Goal: Task Accomplishment & Management: Use online tool/utility

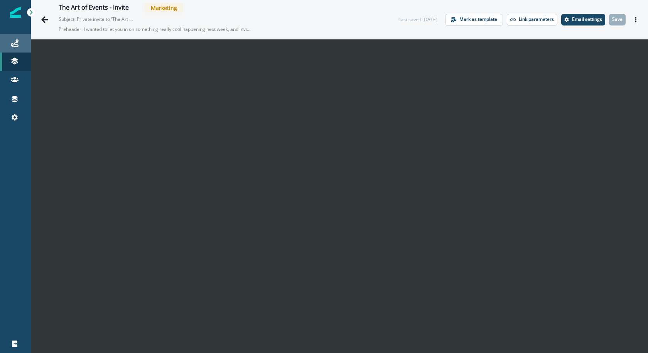
click at [25, 42] on div "Journeys" at bounding box center [15, 43] width 25 height 9
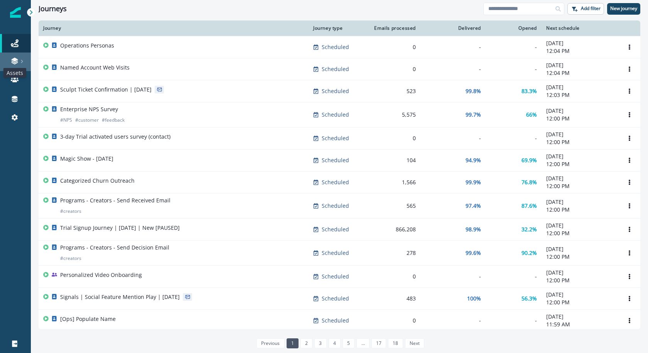
click at [18, 60] on icon at bounding box center [15, 61] width 8 height 8
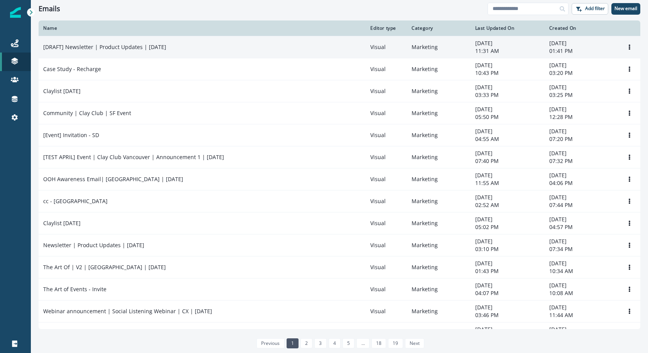
click at [348, 50] on div "[DRAFT] Newsletter | Product Updates | [DATE]" at bounding box center [202, 47] width 318 height 8
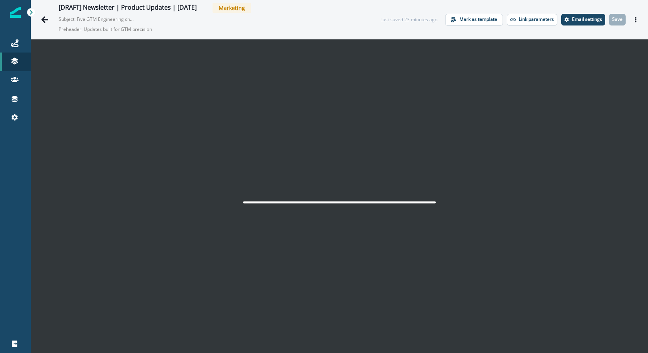
scroll to position [12, 0]
click at [617, 19] on p "Save" at bounding box center [617, 19] width 10 height 5
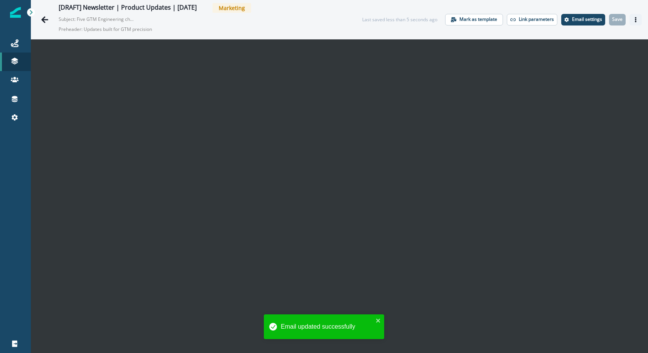
click at [639, 21] on button "Actions" at bounding box center [635, 20] width 12 height 12
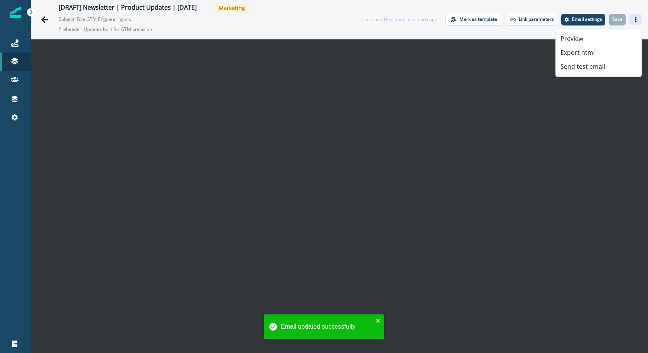
click at [602, 74] on div "Preview Export html Send test email" at bounding box center [598, 52] width 86 height 49
click at [600, 67] on button "Send test email" at bounding box center [599, 66] width 86 height 14
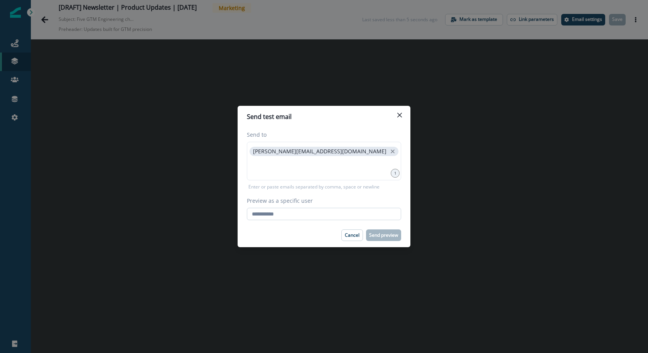
click at [311, 215] on input "Preview as a specific user" at bounding box center [324, 213] width 154 height 12
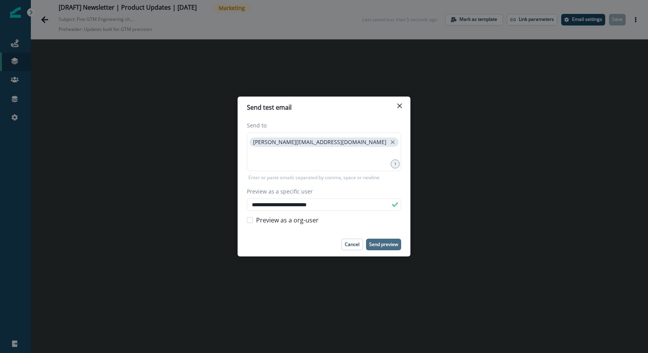
type input "**********"
click at [388, 245] on p "Send preview" at bounding box center [383, 243] width 29 height 5
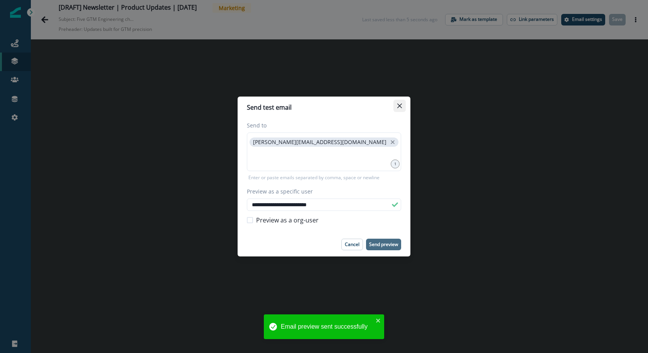
click at [395, 110] on button "Close" at bounding box center [399, 106] width 12 height 12
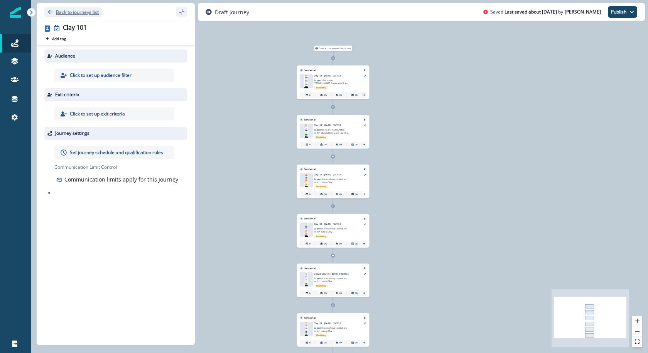
click at [58, 12] on p "Back to journeys list" at bounding box center [77, 12] width 43 height 7
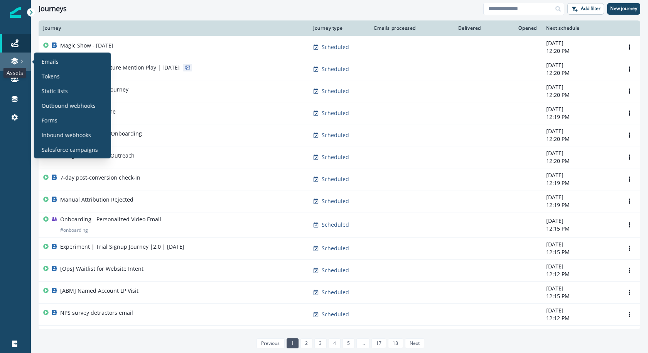
click at [17, 59] on icon at bounding box center [14, 59] width 7 height 4
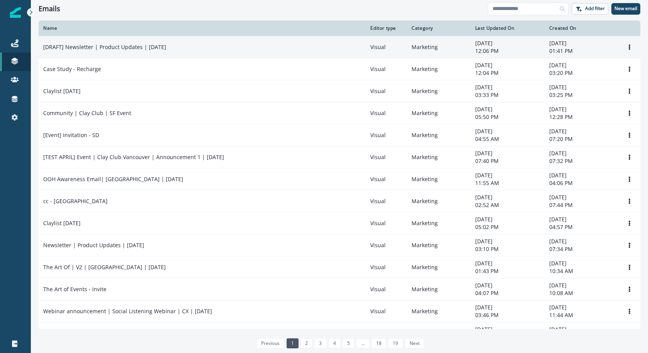
click at [121, 48] on p "[DRAFT] Newsletter | Product Updates | [DATE]" at bounding box center [104, 47] width 123 height 8
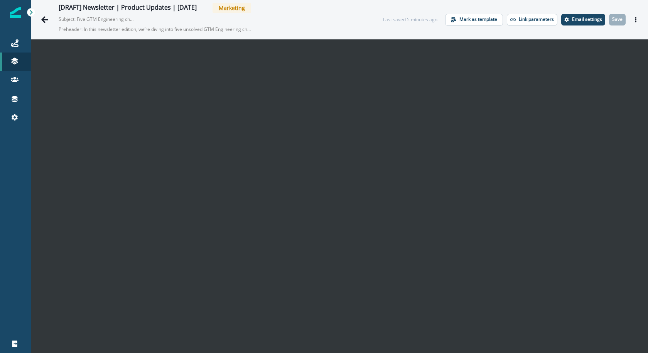
click at [587, 26] on div "[DRAFT] Newsletter | Product Updates | Sep 9 Marketing Subject: Five GTM Engine…" at bounding box center [339, 19] width 617 height 39
click at [587, 22] on p "Email settings" at bounding box center [587, 19] width 30 height 5
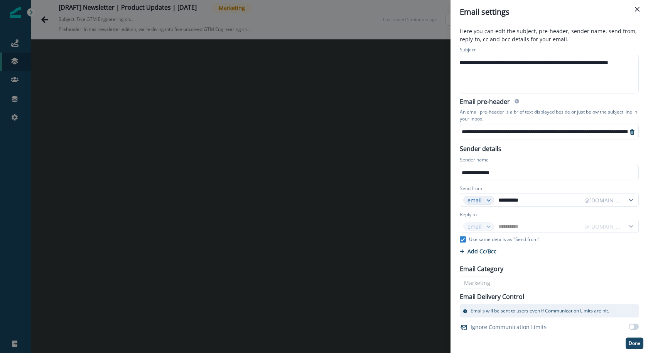
scroll to position [0, 56]
click at [639, 8] on icon "Close" at bounding box center [637, 9] width 5 height 5
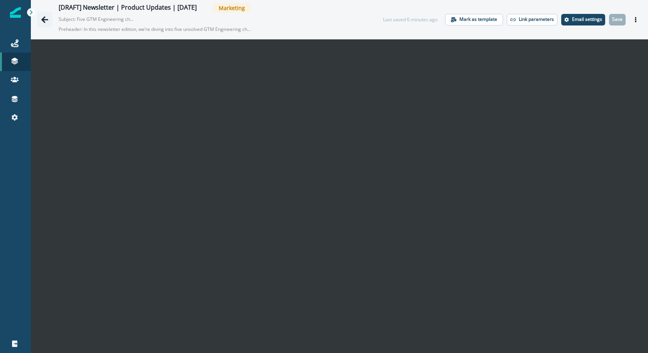
click at [40, 12] on button "Go back" at bounding box center [44, 19] width 15 height 15
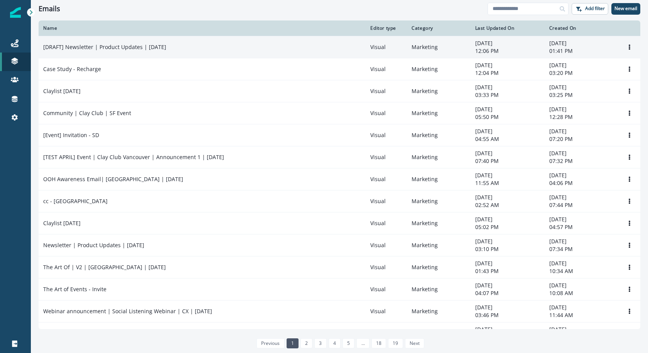
click at [329, 55] on td "[DRAFT] Newsletter | Product Updates | [DATE]" at bounding box center [202, 47] width 327 height 22
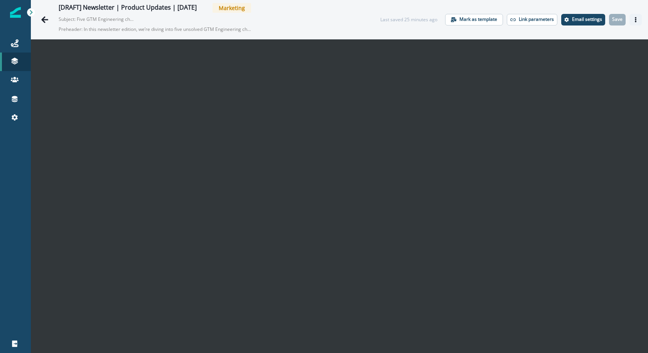
click at [635, 20] on icon "Actions" at bounding box center [636, 19] width 2 height 5
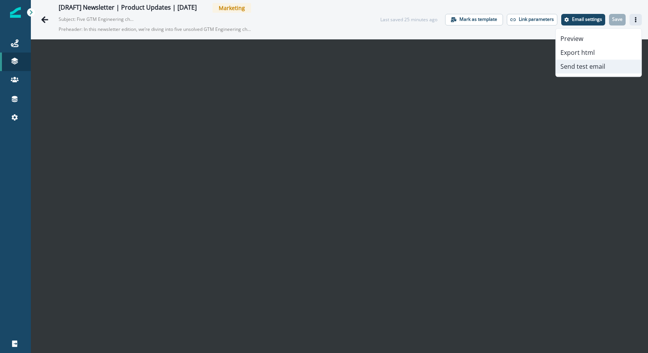
click at [609, 66] on button "Send test email" at bounding box center [599, 66] width 86 height 14
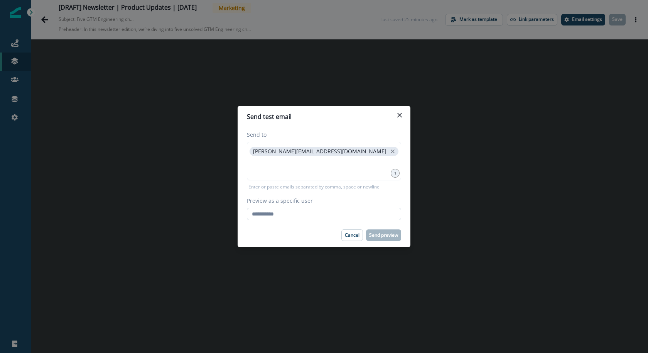
click at [321, 214] on input "Preview as a specific user" at bounding box center [324, 213] width 154 height 12
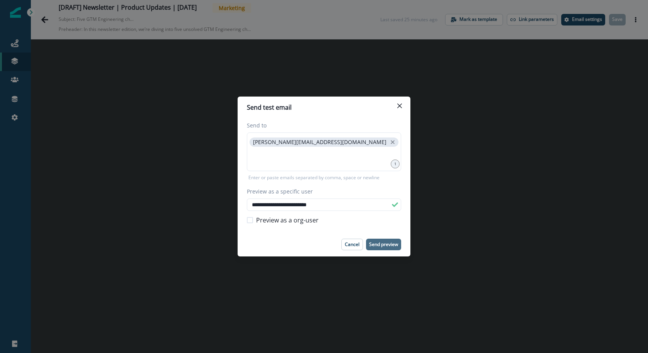
type input "**********"
click at [389, 244] on p "Send preview" at bounding box center [383, 243] width 29 height 5
